Goal: Task Accomplishment & Management: Complete application form

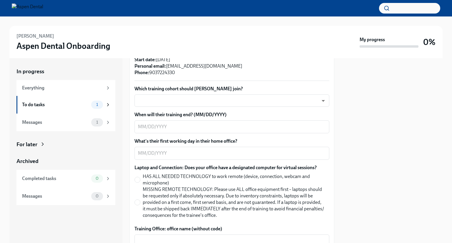
scroll to position [147, 0]
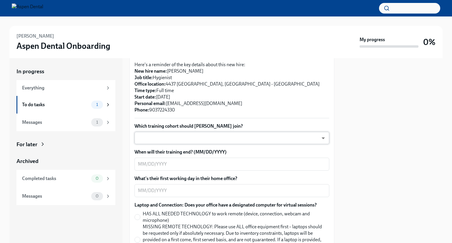
click at [234, 126] on body "[PERSON_NAME] Aspen Dental Onboarding My progress 0% In progress Everything To …" at bounding box center [226, 121] width 452 height 243
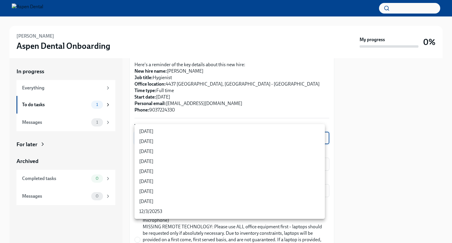
click at [241, 109] on div at bounding box center [226, 121] width 452 height 243
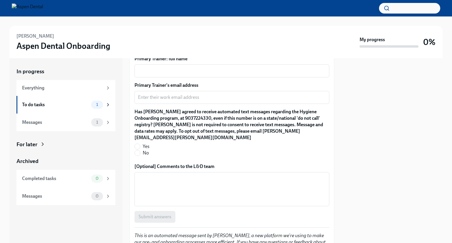
scroll to position [588, 0]
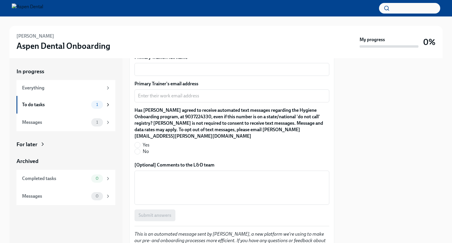
drag, startPoint x: 232, startPoint y: 165, endPoint x: 359, endPoint y: 129, distance: 131.4
click at [360, 128] on div at bounding box center [391, 150] width 101 height 185
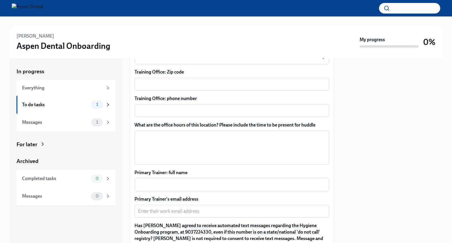
scroll to position [471, 0]
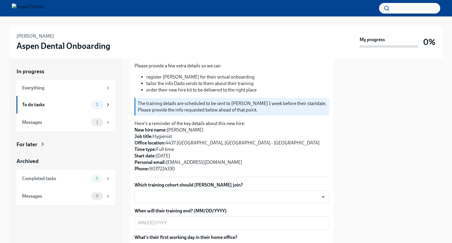
scroll to position [147, 0]
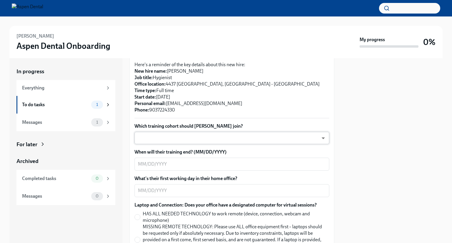
click at [211, 132] on body "[PERSON_NAME] Aspen Dental Onboarding My progress 0% In progress Everything To …" at bounding box center [226, 121] width 452 height 243
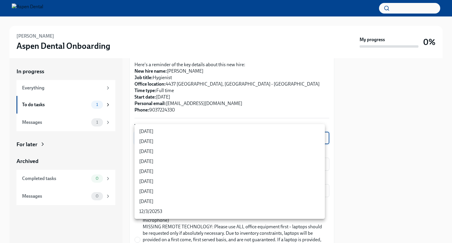
click at [178, 152] on li "[DATE]" at bounding box center [229, 151] width 190 height 10
type input "35ix1uzgn"
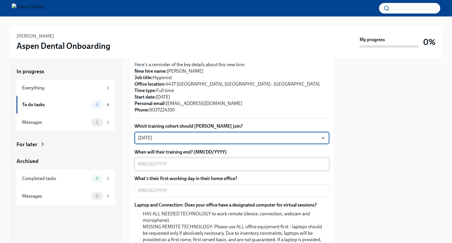
click at [227, 161] on textarea "When will their training end? (MM/DD/YYYY)" at bounding box center [232, 164] width 188 height 7
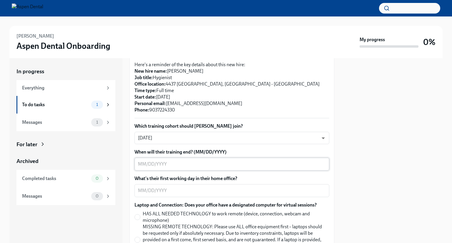
click at [158, 161] on textarea "When will their training end? (MM/DD/YYYY)" at bounding box center [232, 164] width 188 height 7
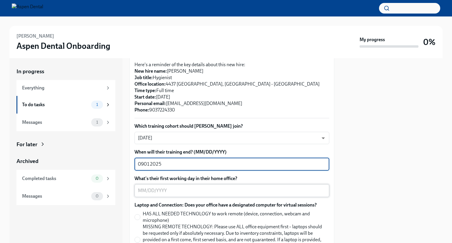
type textarea "09012025"
click at [189, 187] on textarea "What's their first working day in their home office?" at bounding box center [232, 190] width 188 height 7
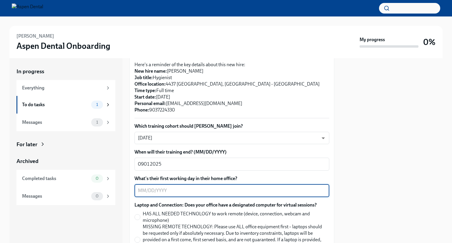
click at [157, 187] on textarea "What's their first working day in their home office?" at bounding box center [232, 190] width 188 height 7
type textarea "09022025"
click at [402, 136] on div at bounding box center [391, 150] width 101 height 185
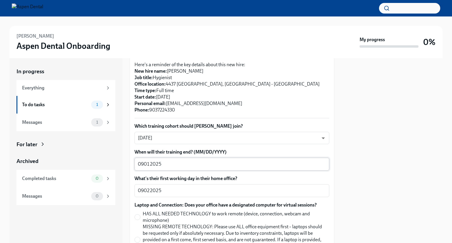
scroll to position [176, 0]
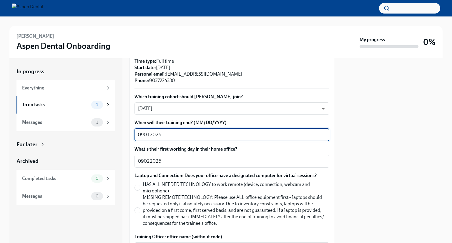
click at [144, 131] on textarea "09012025" at bounding box center [232, 134] width 188 height 7
click at [150, 131] on textarea "09/012025" at bounding box center [232, 134] width 188 height 7
type textarea "09/01/2025"
click at [144, 158] on div "09022025 x ​" at bounding box center [231, 161] width 195 height 13
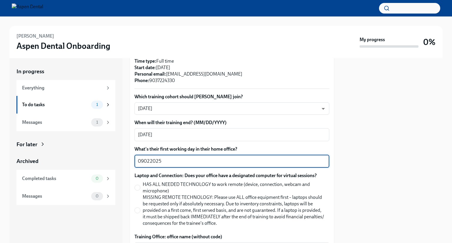
click at [144, 158] on textarea "09022025" at bounding box center [232, 161] width 188 height 7
click at [151, 158] on textarea "09/022025" at bounding box center [232, 161] width 188 height 7
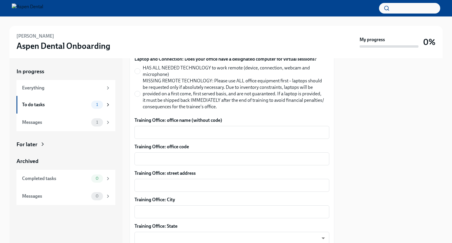
scroll to position [295, 0]
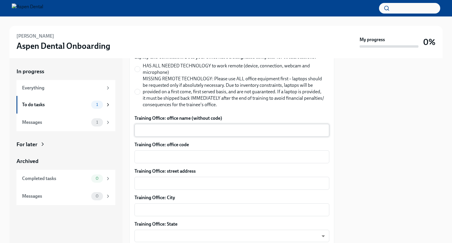
type textarea "09/02/2025"
click at [230, 127] on textarea "Training Office: office name (without code)" at bounding box center [232, 130] width 188 height 7
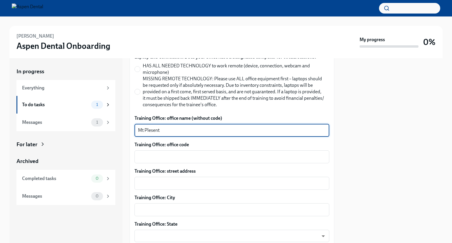
drag, startPoint x: 182, startPoint y: 120, endPoint x: 134, endPoint y: 119, distance: 48.8
click at [134, 121] on div "Please provide a few extra details so we can register Megan for their virtual o…" at bounding box center [231, 203] width 205 height 704
type textarea "m"
type textarea "Mount Pleaseant"
click at [201, 150] on div "x ​" at bounding box center [231, 156] width 195 height 13
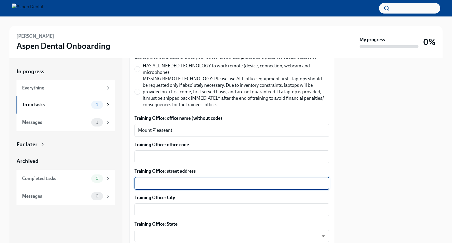
click at [175, 180] on textarea "Training Office: street address" at bounding box center [232, 183] width 188 height 7
paste textarea ": 2402 S Jefferson Ave"
click at [140, 180] on textarea ": 2402 S Jefferson Ave" at bounding box center [232, 183] width 188 height 7
drag, startPoint x: 139, startPoint y: 177, endPoint x: 127, endPoint y: 177, distance: 12.4
click at [127, 177] on div "In progress Everything To do tasks 1 Messages 1 For later Archived Completed ta…" at bounding box center [225, 150] width 433 height 185
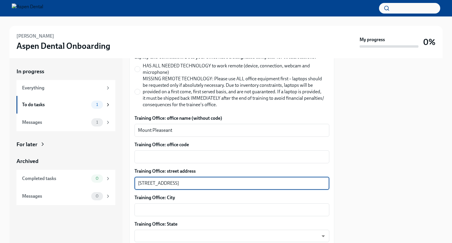
type textarea "2402 S Jefferson Ave"
click at [187, 206] on textarea "Training Office: City" at bounding box center [232, 209] width 188 height 7
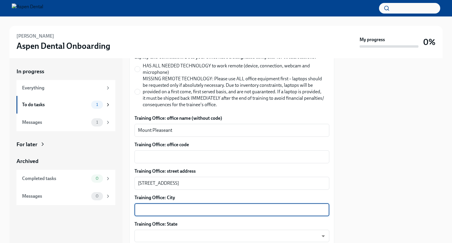
paste textarea "Mt Pleasant"
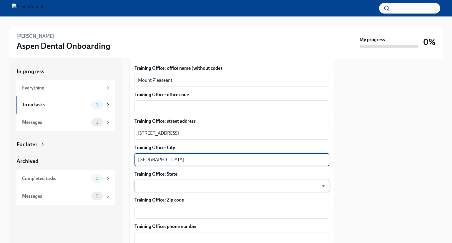
scroll to position [354, 0]
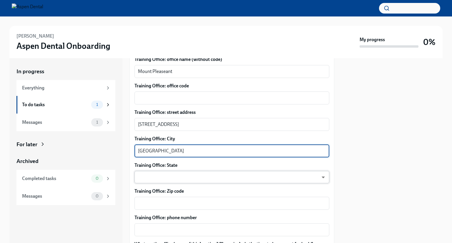
type textarea "Mt Pleasant"
click at [217, 169] on body "[PERSON_NAME] Aspen Dental Onboarding My progress 0% In progress Everything To …" at bounding box center [226, 121] width 452 height 243
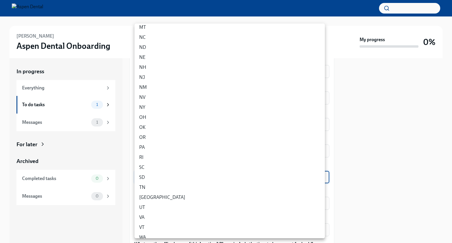
scroll to position [290, 0]
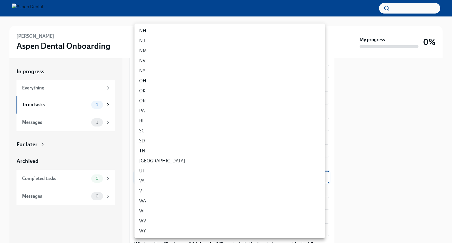
click at [147, 159] on li "TX" at bounding box center [229, 161] width 190 height 10
type input "3tzigpj2I"
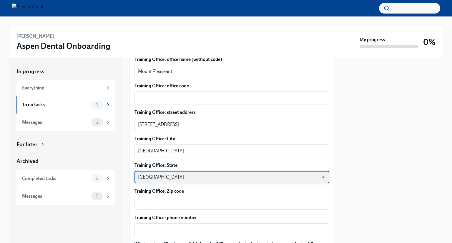
scroll to position [413, 0]
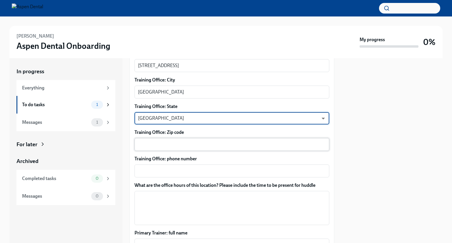
click at [198, 141] on textarea "Training Office: Zip code" at bounding box center [232, 144] width 188 height 7
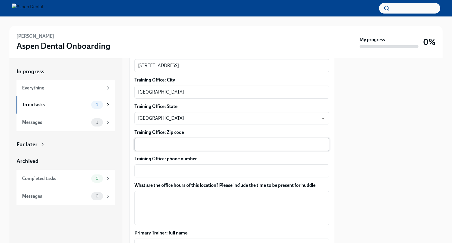
click at [171, 138] on div "x ​" at bounding box center [231, 144] width 195 height 13
drag, startPoint x: 171, startPoint y: 134, endPoint x: 151, endPoint y: 138, distance: 20.5
click at [151, 141] on textarea "Training Office: Zip code" at bounding box center [232, 144] width 188 height 7
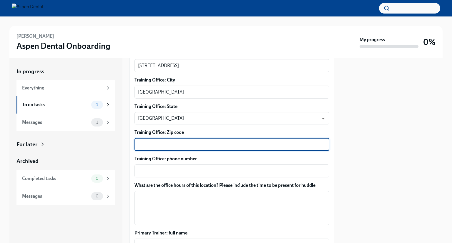
paste textarea "75455"
type textarea "75455"
click at [201, 170] on div "x ​" at bounding box center [231, 170] width 195 height 13
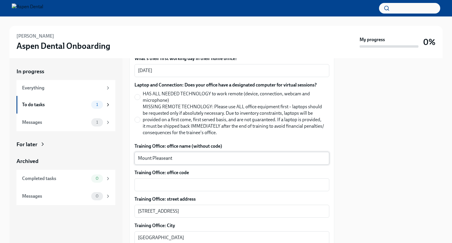
scroll to position [266, 0]
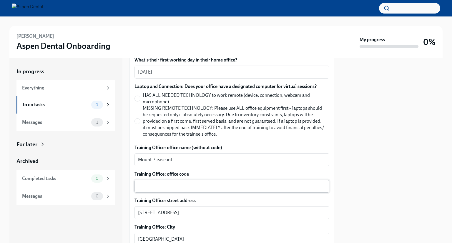
click at [171, 184] on div "x ​" at bounding box center [231, 186] width 195 height 13
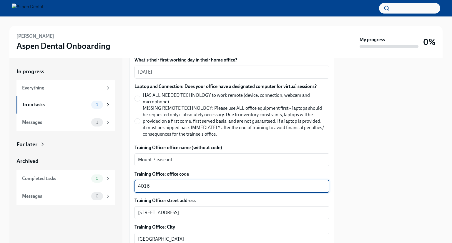
type textarea "4016"
click at [386, 143] on div at bounding box center [391, 150] width 101 height 185
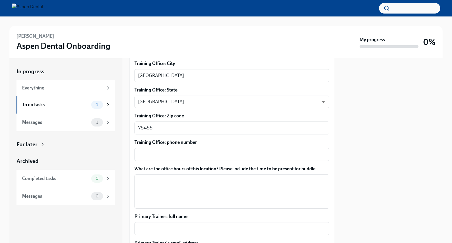
scroll to position [442, 0]
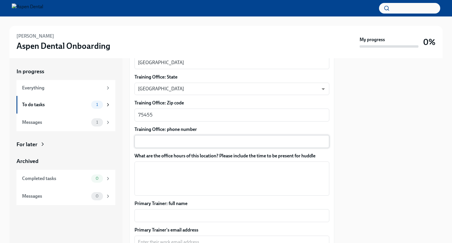
click at [247, 138] on textarea "Training Office: phone number" at bounding box center [232, 141] width 188 height 7
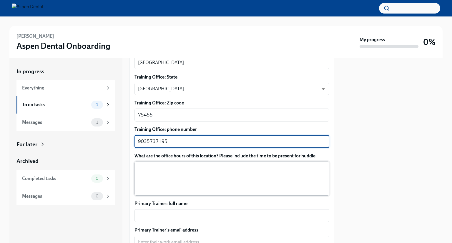
type textarea "9035737195"
click at [181, 182] on textarea "What are the office hours of this location? Please include the time to be prese…" at bounding box center [232, 178] width 188 height 28
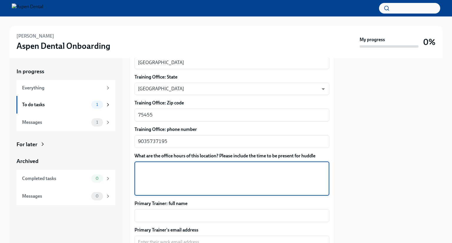
click at [177, 164] on textarea "What are the office hours of this location? Please include the time to be prese…" at bounding box center [232, 178] width 188 height 28
paste textarea "Aspen Dental - Mount Pleasant, TX Friday 8 AM–1:30 PM Saturday Closed Sunday Cl…"
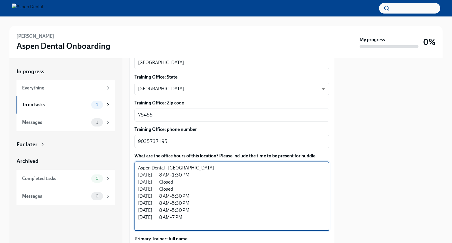
click at [214, 166] on textarea "Aspen Dental - Mount Pleasant, TX Friday 8 AM–1:30 PM Saturday Closed Sunday Cl…" at bounding box center [232, 196] width 188 height 64
drag, startPoint x: 207, startPoint y: 174, endPoint x: 205, endPoint y: 177, distance: 3.4
click at [207, 174] on textarea "Aspen Dental - Mount Pleasant, TX Friday 8 AM–1:30 PM 7:45am Saturday Closed Su…" at bounding box center [232, 196] width 188 height 64
click at [201, 186] on textarea "Aspen Dental - Mount Pleasant, TX Friday 8 AM–1:30 PM 7:45am Saturday Closed Su…" at bounding box center [232, 196] width 188 height 64
click at [200, 189] on textarea "Aspen Dental - Mount Pleasant, TX Friday 8 AM–1:30 PM 7:45am Saturday Closed Su…" at bounding box center [232, 196] width 188 height 64
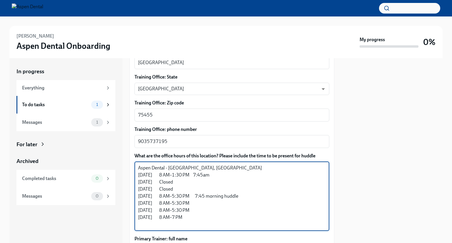
click at [213, 168] on textarea "Aspen Dental - Mount Pleasant, TX Friday 8 AM–1:30 PM 7:45am Saturday Closed Su…" at bounding box center [232, 196] width 188 height 64
click at [213, 168] on textarea "Aspen Dental - Mount Pleasant, TX Friday 8 AM–1:30 PM 7:45am morninh huddle Sat…" at bounding box center [232, 196] width 188 height 64
click at [201, 196] on textarea "Aspen Dental - Mount Pleasant, TX Friday 8 AM–1:30 PM 7:45am morning huddle Sat…" at bounding box center [232, 196] width 188 height 64
click at [236, 206] on textarea "Aspen Dental - Mount Pleasant, TX Friday 8 AM–1:30 PM 7:45am morning huddle Sat…" at bounding box center [232, 196] width 188 height 64
click at [222, 215] on textarea "Aspen Dental - Mount Pleasant, TX Friday 8 AM–1:30 PM 7:45am morning huddle Sat…" at bounding box center [232, 196] width 188 height 64
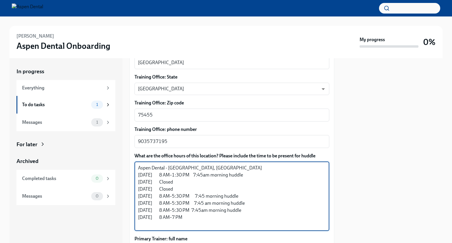
click at [222, 208] on textarea "Aspen Dental - Mount Pleasant, TX Friday 8 AM–1:30 PM 7:45am morning huddle Sat…" at bounding box center [232, 196] width 188 height 64
click at [193, 210] on textarea "Aspen Dental - Mount Pleasant, TX Friday 8 AM–1:30 PM 7:45am morning huddle Sat…" at bounding box center [232, 196] width 188 height 64
drag, startPoint x: 185, startPoint y: 189, endPoint x: 169, endPoint y: 199, distance: 18.8
click at [157, 199] on textarea "Aspen Dental - Mount Pleasant, TX Friday 8 AM–1:30 PM 7:45am morning huddle Sat…" at bounding box center [232, 196] width 188 height 64
click at [251, 183] on textarea "Aspen Dental - Mount Pleasant, TX Friday 8 AM–1:30 PM 7:45am morning huddle Sat…" at bounding box center [232, 196] width 188 height 64
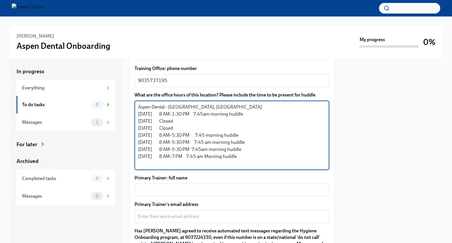
scroll to position [530, 0]
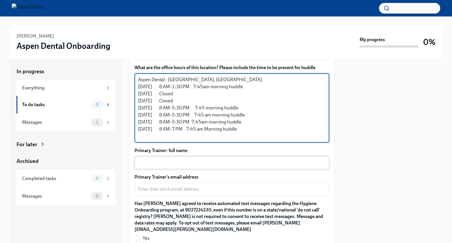
type textarea "Aspen Dental - Mount Pleasant, TX Friday 8 AM–1:30 PM 7:45am morning huddle Sat…"
click at [197, 159] on textarea "Primary Trainer: full name" at bounding box center [232, 162] width 188 height 7
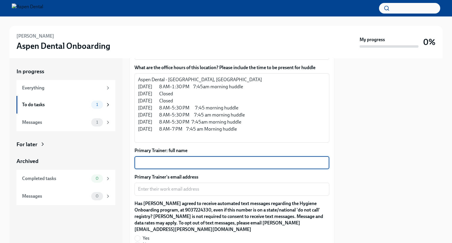
type textarea "M"
type textarea "K"
type textarea "="
click at [176, 159] on textarea "Julianna" at bounding box center [232, 162] width 188 height 7
paste textarea "Aspen Dental - Mount Pleasant, TX Friday 8 AM–1:30 PM Saturday Closed Sunday Cl…"
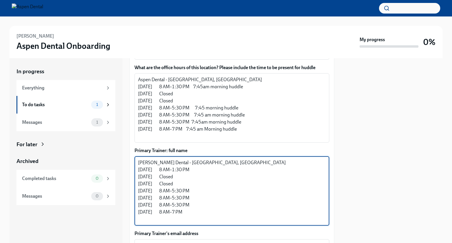
drag, startPoint x: 216, startPoint y: 209, endPoint x: 137, endPoint y: 162, distance: 91.4
click at [137, 162] on div "Julianna Aspen Dental - Mount Pleasant, TX Friday 8 AM–1:30 PM Saturday Closed …" at bounding box center [231, 190] width 195 height 69
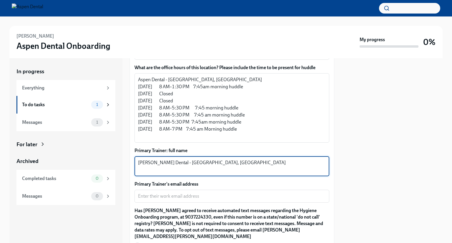
drag, startPoint x: 259, startPoint y: 157, endPoint x: 156, endPoint y: 157, distance: 102.4
click at [156, 159] on textarea "Julianna Aspen Dental - Mount Pleasant, TX" at bounding box center [232, 166] width 188 height 14
click at [160, 159] on textarea "Julianna" at bounding box center [232, 166] width 188 height 14
paste textarea "McCurry"
type textarea "Julianna McCurry"
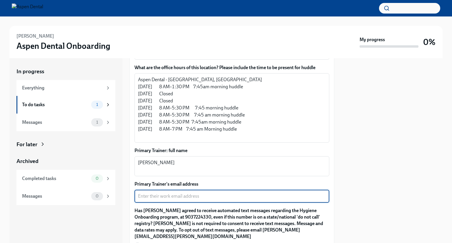
click at [199, 193] on textarea "Primary Trainer's email address" at bounding box center [232, 196] width 188 height 7
click at [144, 193] on textarea "jualianna.mccurry@aspendental.com" at bounding box center [232, 196] width 188 height 7
type textarea "julianna.mccurry@aspendental.com"
click at [364, 144] on div at bounding box center [391, 150] width 101 height 185
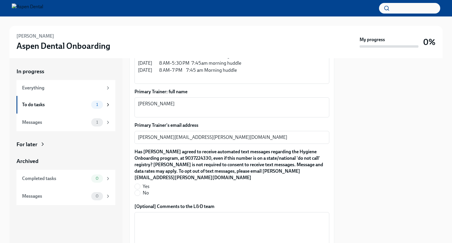
scroll to position [648, 0]
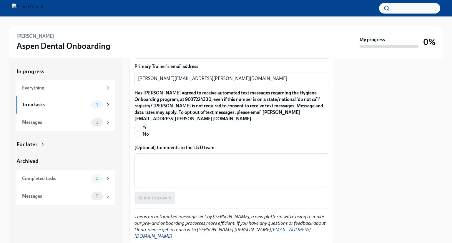
click at [203, 159] on textarea "[Optional] Comments to the L&D team" at bounding box center [232, 170] width 188 height 28
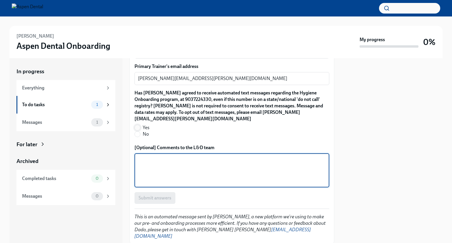
click at [139, 125] on input "Yes" at bounding box center [137, 127] width 5 height 5
radio input "true"
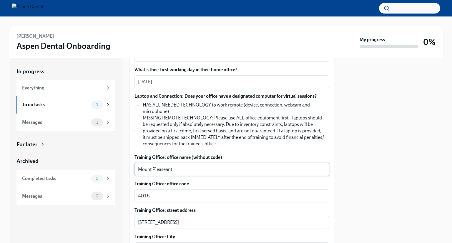
scroll to position [265, 0]
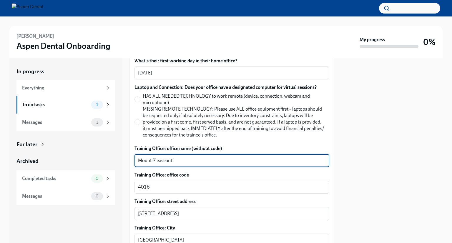
click at [166, 157] on textarea "Mount Pleaseant" at bounding box center [232, 160] width 188 height 7
type textarea "Mount Pleasant"
click at [355, 137] on div at bounding box center [391, 150] width 101 height 185
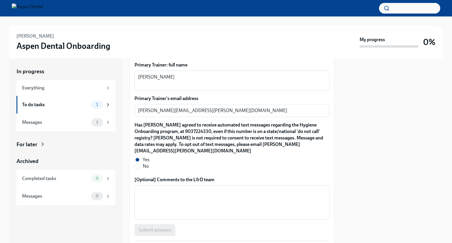
scroll to position [649, 0]
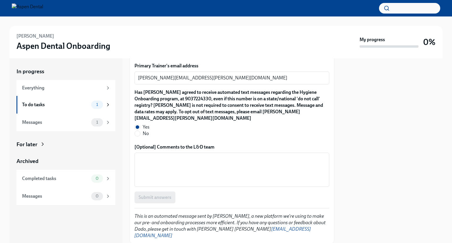
click at [162, 191] on div "Submit answers" at bounding box center [231, 197] width 195 height 12
click at [174, 156] on textarea "[Optional] Comments to the L&D team" at bounding box center [232, 170] width 188 height 28
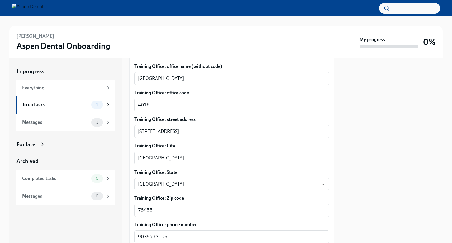
scroll to position [235, 0]
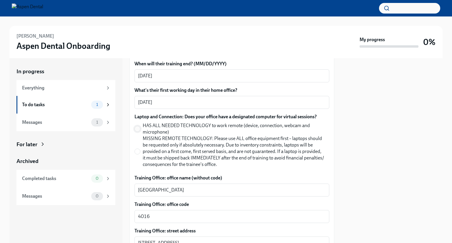
type textarea "."
click at [139, 126] on input "HAS ALL NEEDED TECHNOLOGY to work remote (device, connection, webcam and microp…" at bounding box center [137, 128] width 5 height 5
radio input "true"
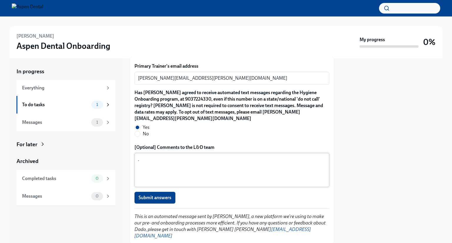
scroll to position [649, 0]
click at [154, 194] on span "Submit answers" at bounding box center [155, 197] width 33 height 6
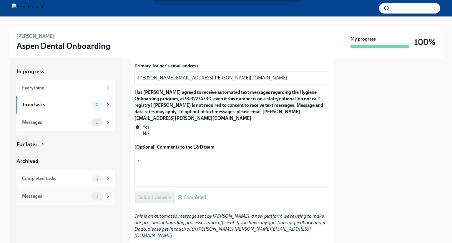
click at [75, 197] on div "Messages" at bounding box center [55, 196] width 67 height 6
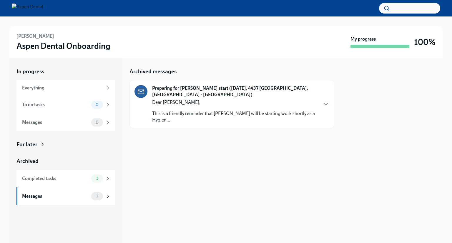
click at [287, 99] on p "Dear [PERSON_NAME]," at bounding box center [234, 102] width 165 height 6
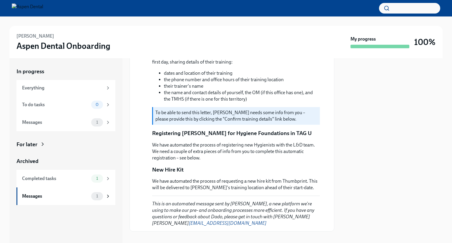
scroll to position [128, 0]
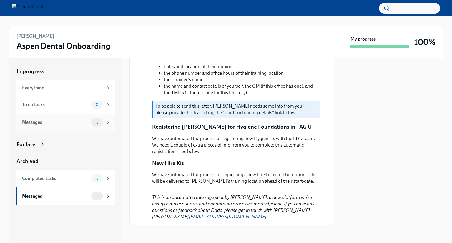
click at [74, 124] on div "Messages" at bounding box center [55, 122] width 67 height 6
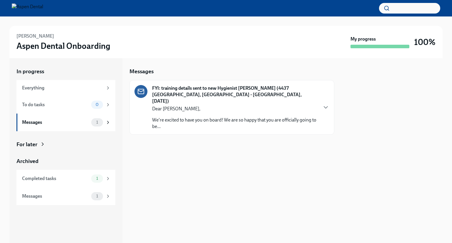
click at [291, 117] on p "We're excited to have you on board! We are so happy that you are officially goi…" at bounding box center [234, 123] width 165 height 13
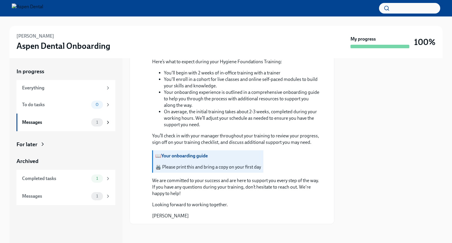
scroll to position [489, 0]
